Goal: Check status: Check status

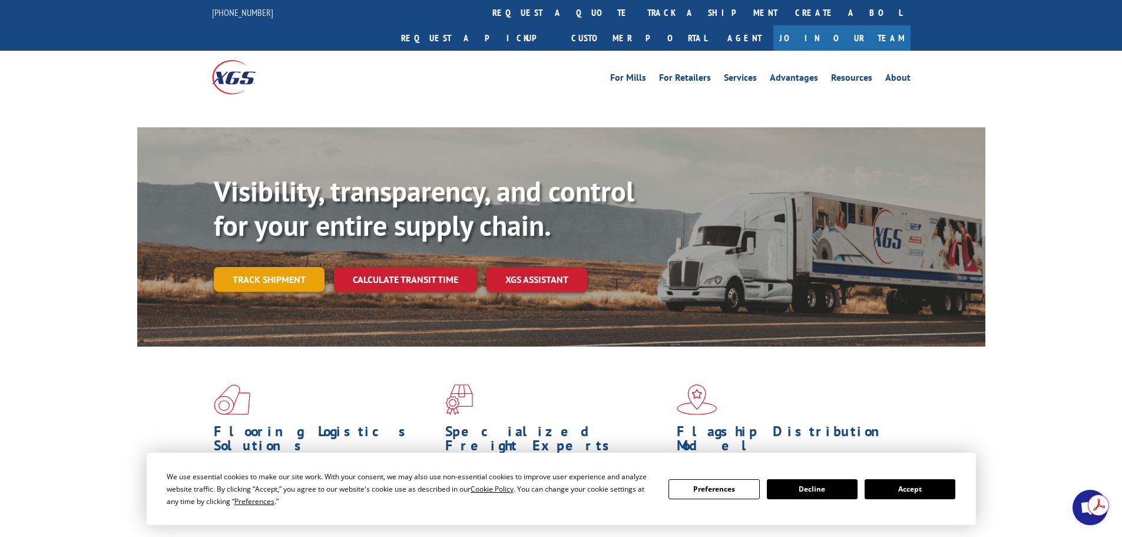
click at [288, 267] on link "Track shipment" at bounding box center [269, 279] width 111 height 25
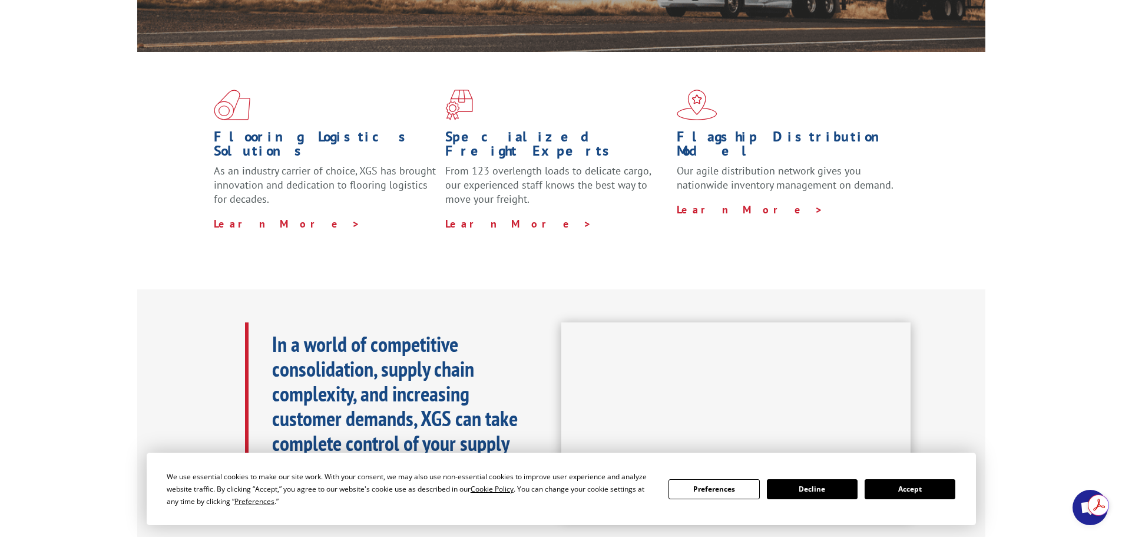
click at [941, 482] on button "Accept" at bounding box center [910, 489] width 91 height 20
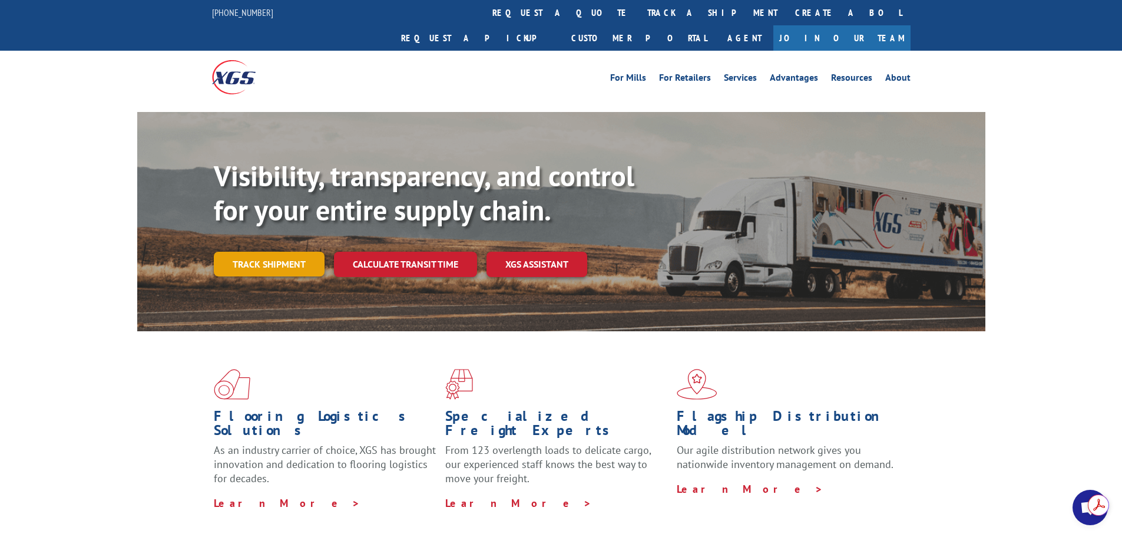
click at [267, 252] on link "Track shipment" at bounding box center [269, 264] width 111 height 25
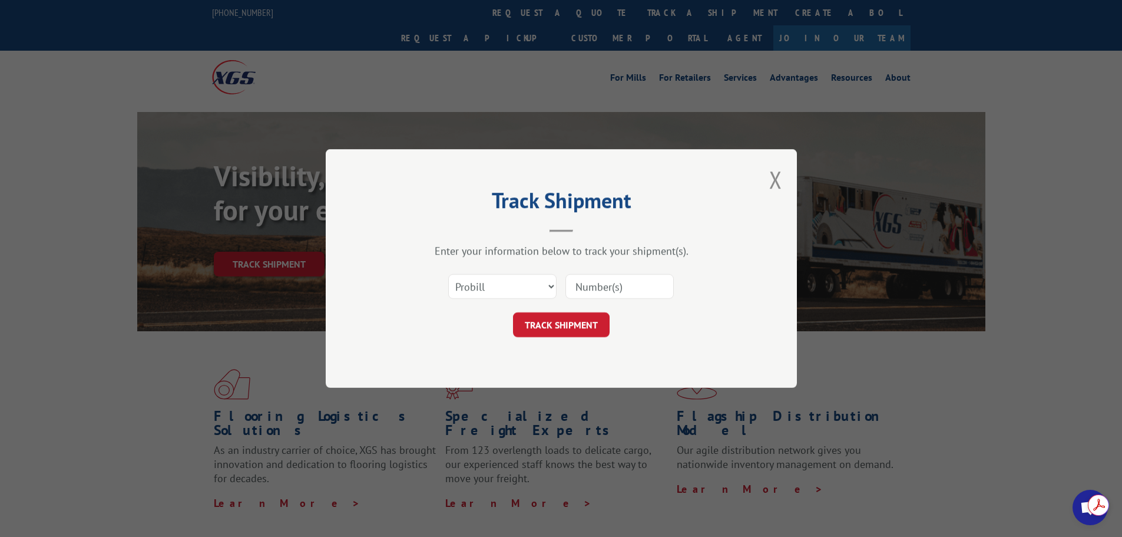
click at [593, 289] on input at bounding box center [619, 286] width 108 height 25
paste input "17601077"
type input "17601077"
click at [527, 292] on select "Select category... Probill BOL PO" at bounding box center [502, 286] width 108 height 25
click at [650, 328] on div "TRACK SHIPMENT" at bounding box center [561, 324] width 353 height 25
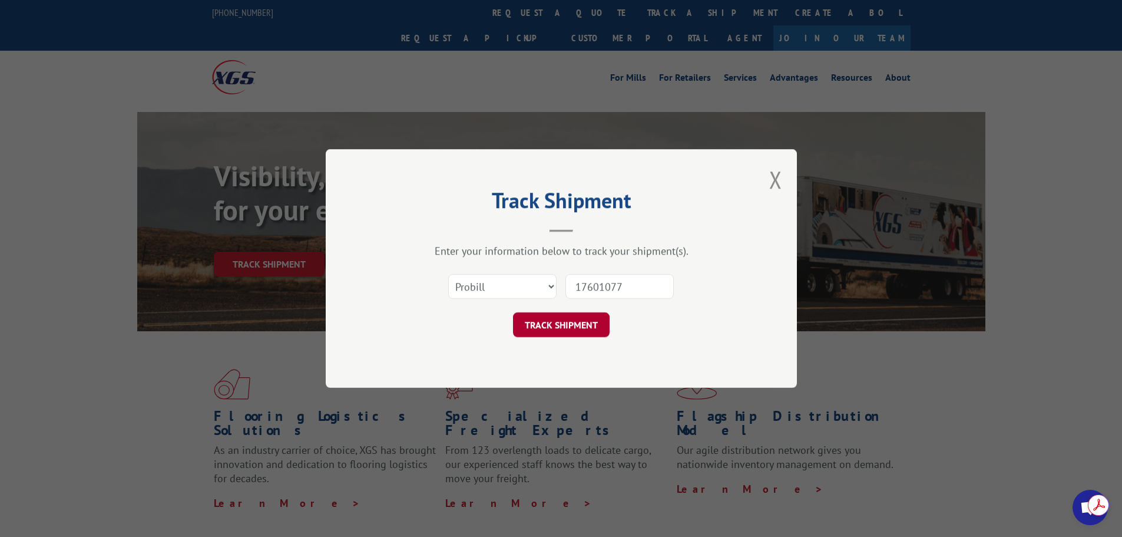
click at [563, 317] on button "TRACK SHIPMENT" at bounding box center [561, 324] width 97 height 25
